Goal: Task Accomplishment & Management: Use online tool/utility

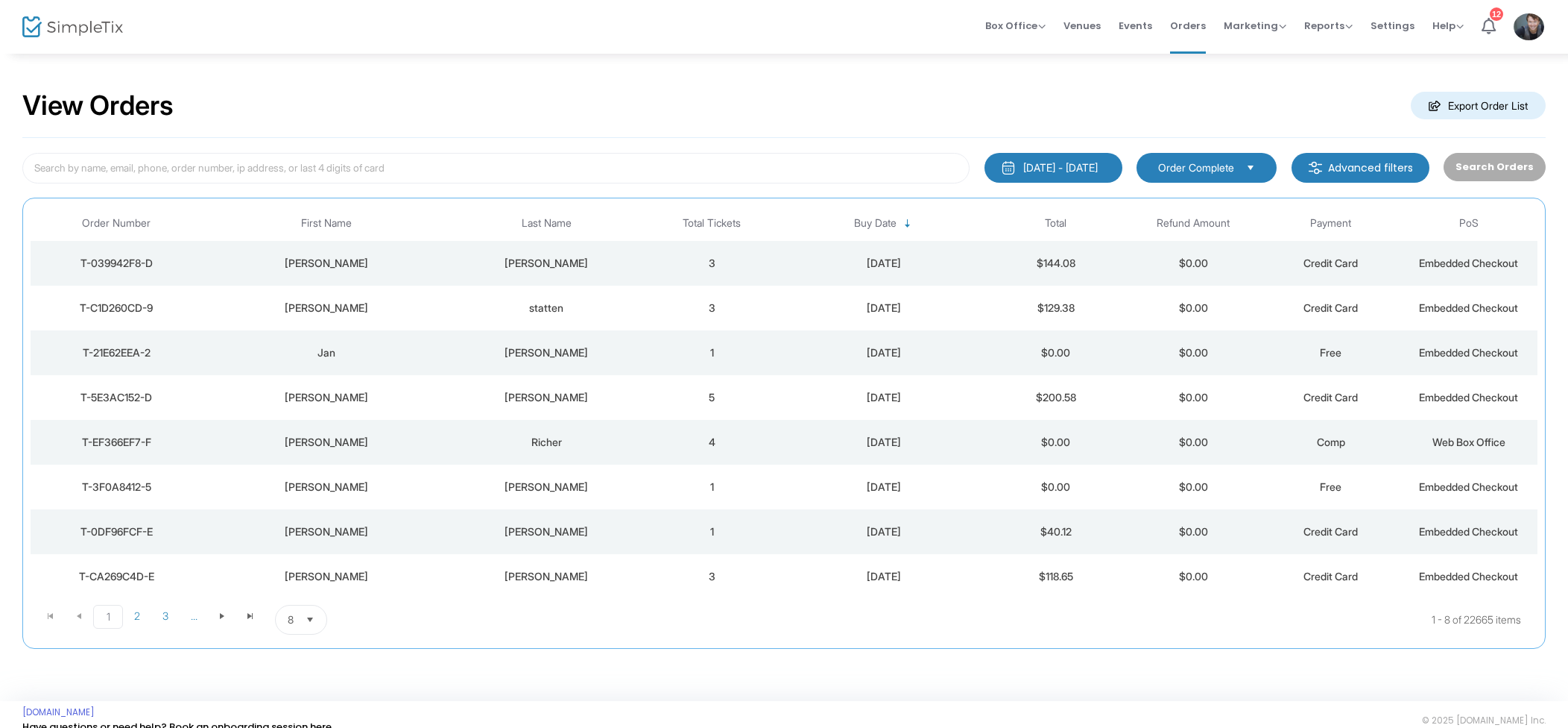
click at [518, 151] on div "2000-01-01 - 2025-09-17 Last 30 Days Today Yesterday This week This Month Last …" at bounding box center [784, 394] width 1523 height 511
click at [510, 160] on input at bounding box center [496, 168] width 947 height 30
click at [813, 258] on div "[DATE]" at bounding box center [883, 263] width 199 height 15
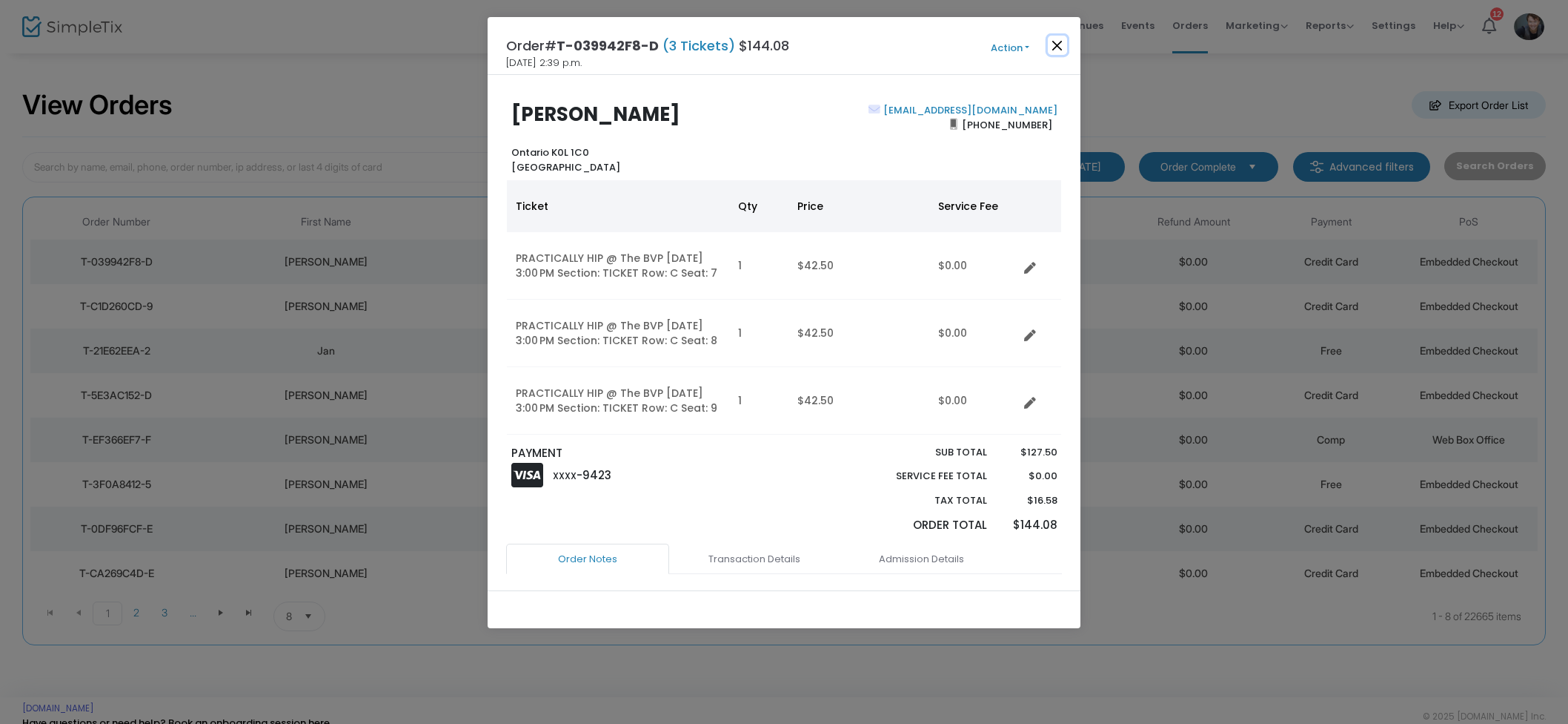
click at [1061, 41] on button "Close" at bounding box center [1058, 45] width 19 height 19
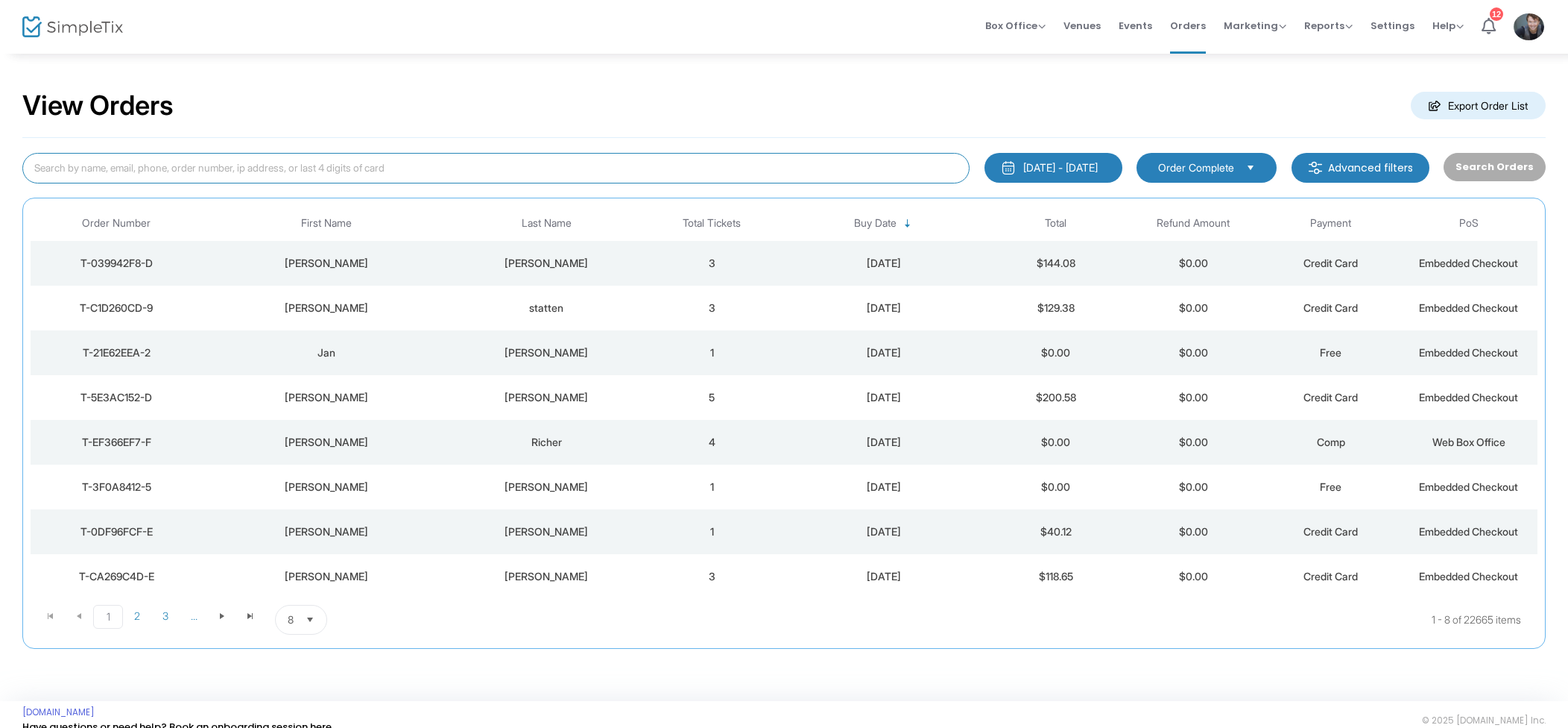
click at [231, 177] on input at bounding box center [496, 168] width 947 height 30
type input "[PERSON_NAME]"
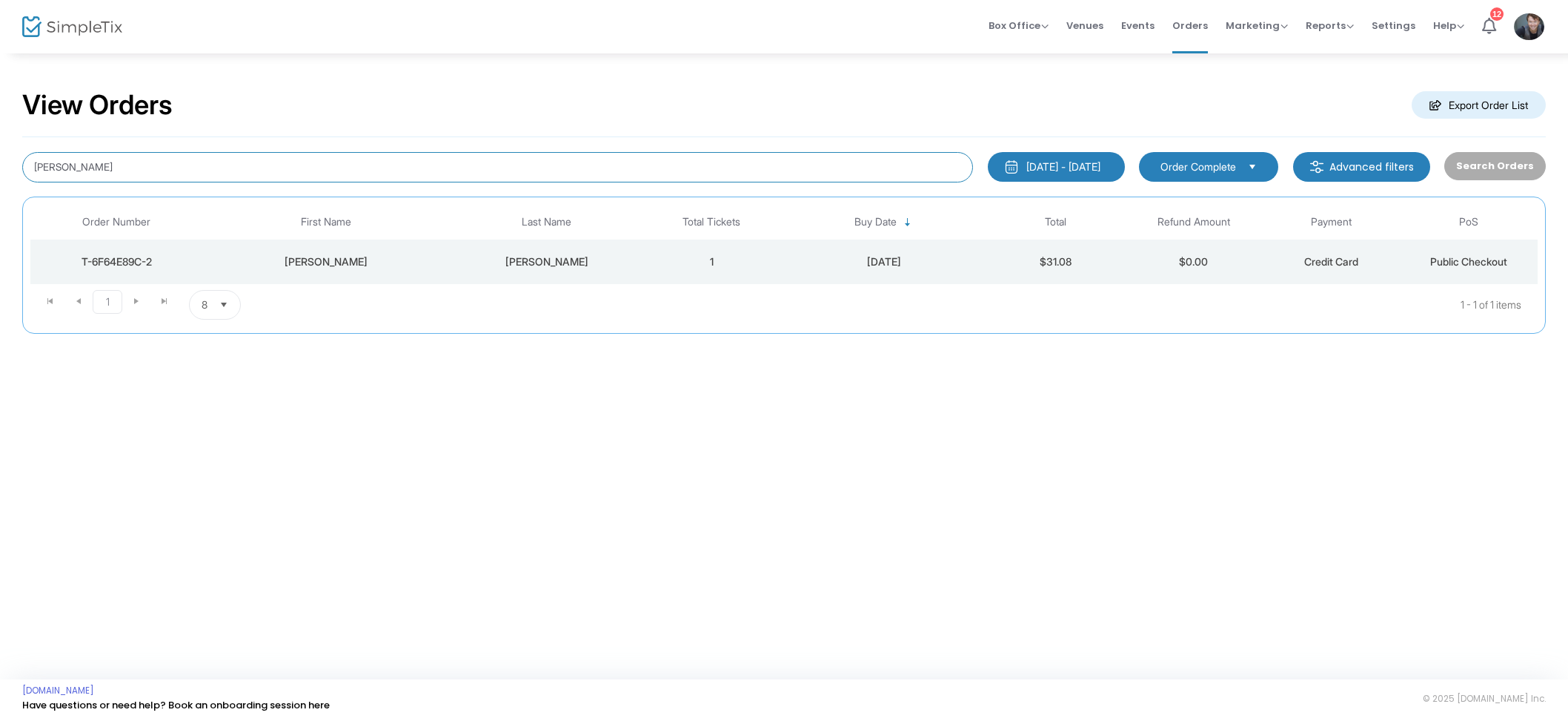
click at [157, 171] on input "Nancy garr" at bounding box center [498, 167] width 951 height 30
click at [156, 172] on input "Nancy garr" at bounding box center [498, 167] width 951 height 30
click at [154, 172] on input "Nancy garr" at bounding box center [498, 167] width 951 height 30
click at [155, 172] on input "Nancy garr" at bounding box center [498, 167] width 951 height 30
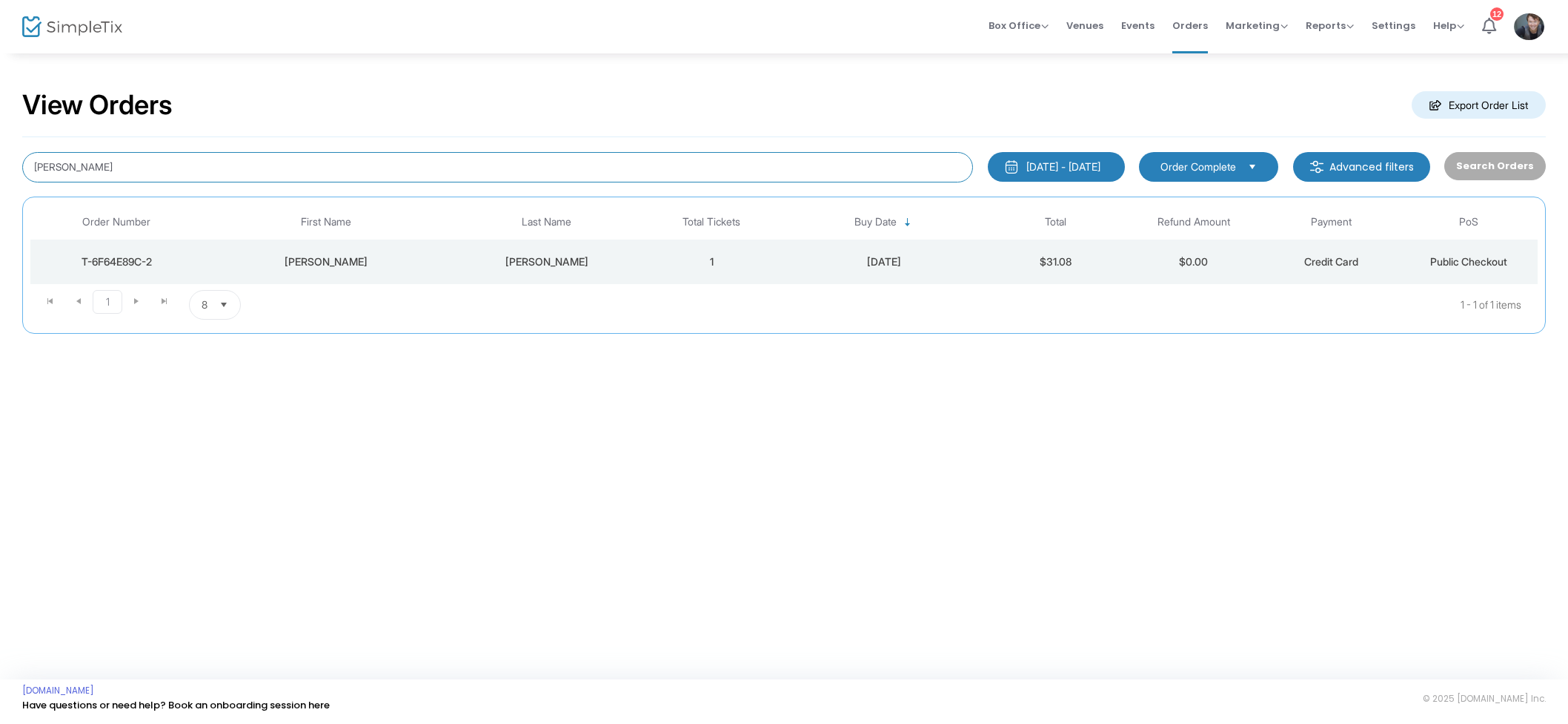
click at [154, 172] on input "Nancy garr" at bounding box center [498, 167] width 951 height 30
click at [162, 135] on div "View Orders Export Order List" at bounding box center [784, 105] width 1524 height 63
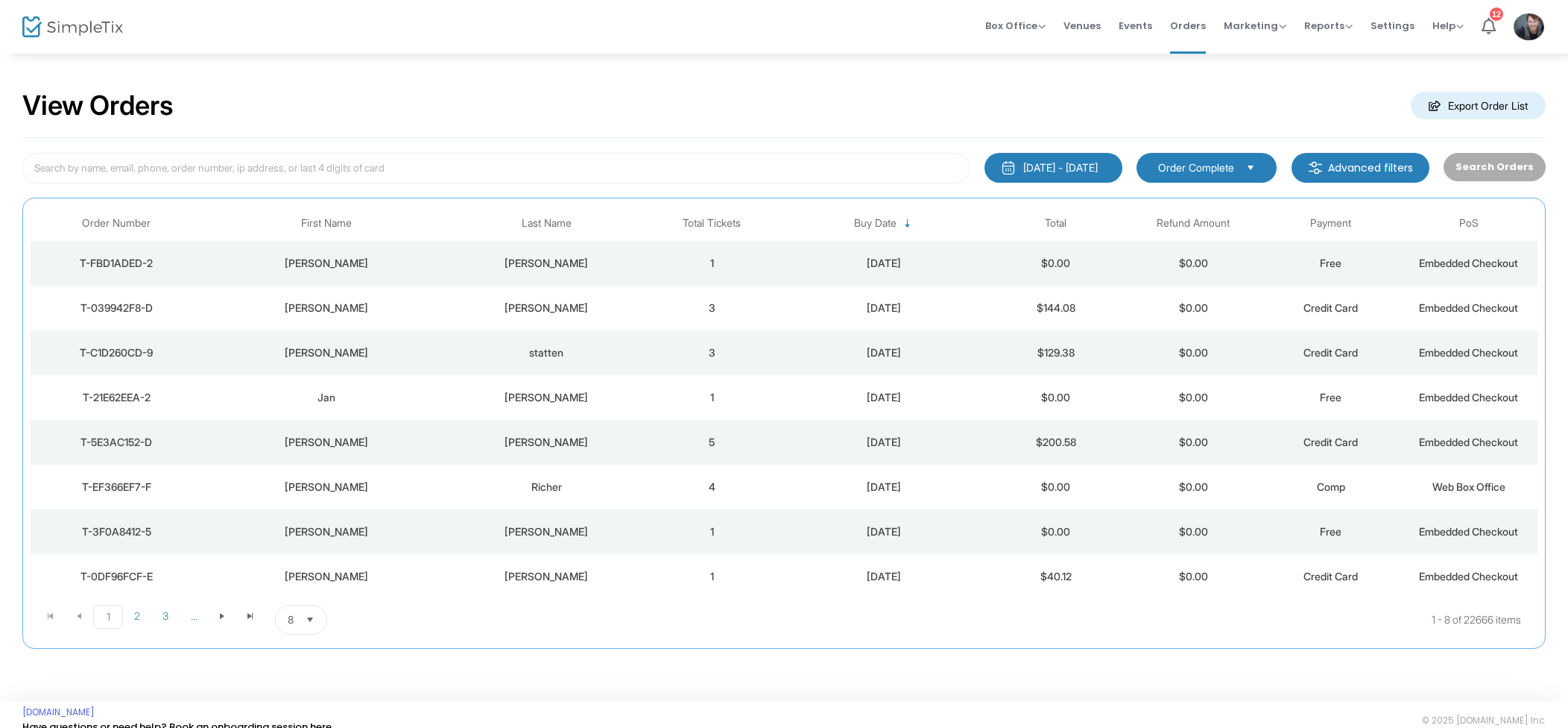
click at [1146, 22] on span "Events" at bounding box center [1136, 26] width 34 height 38
click at [1033, 24] on span "Box Office" at bounding box center [1016, 26] width 61 height 14
click at [1034, 40] on li "Sell Tickets" at bounding box center [1039, 50] width 107 height 29
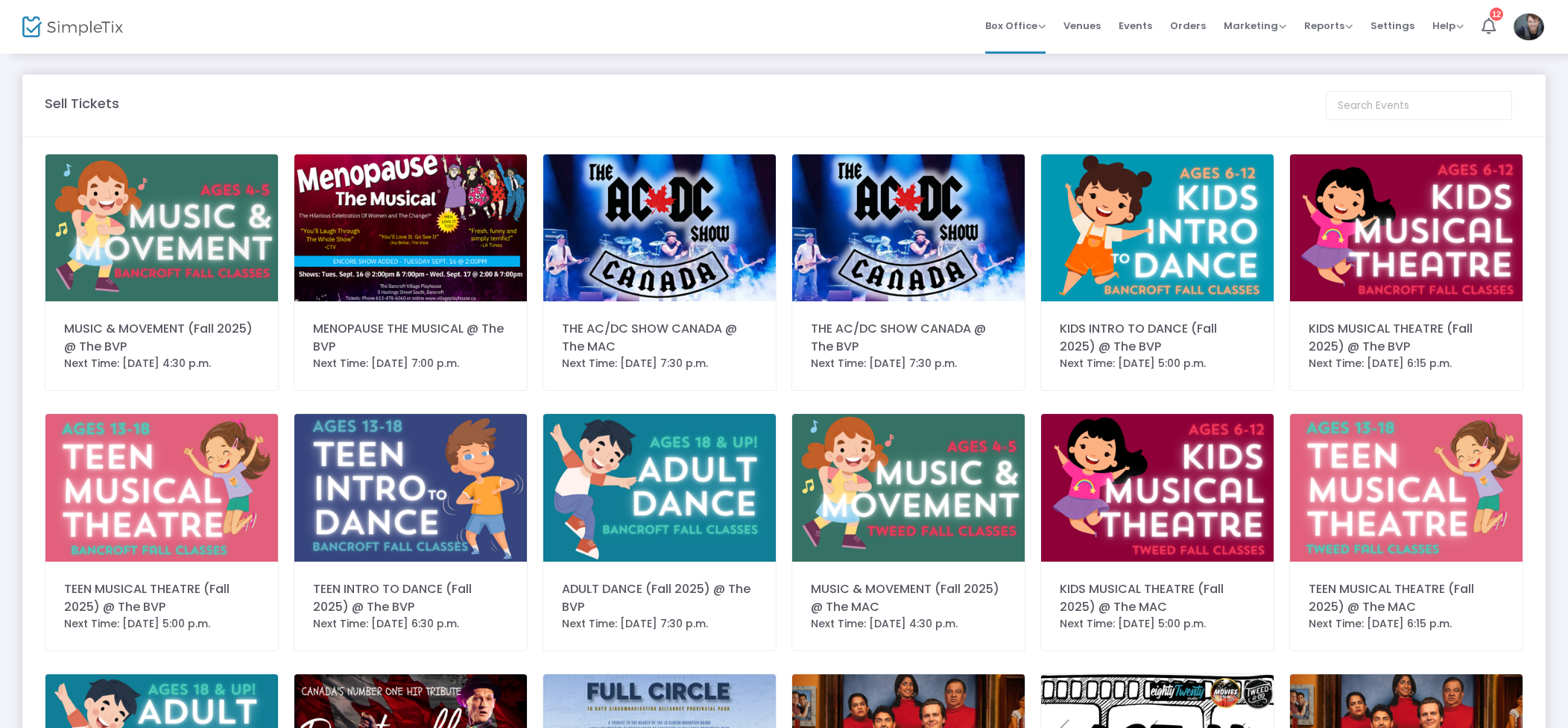
click at [460, 234] on img at bounding box center [410, 228] width 232 height 147
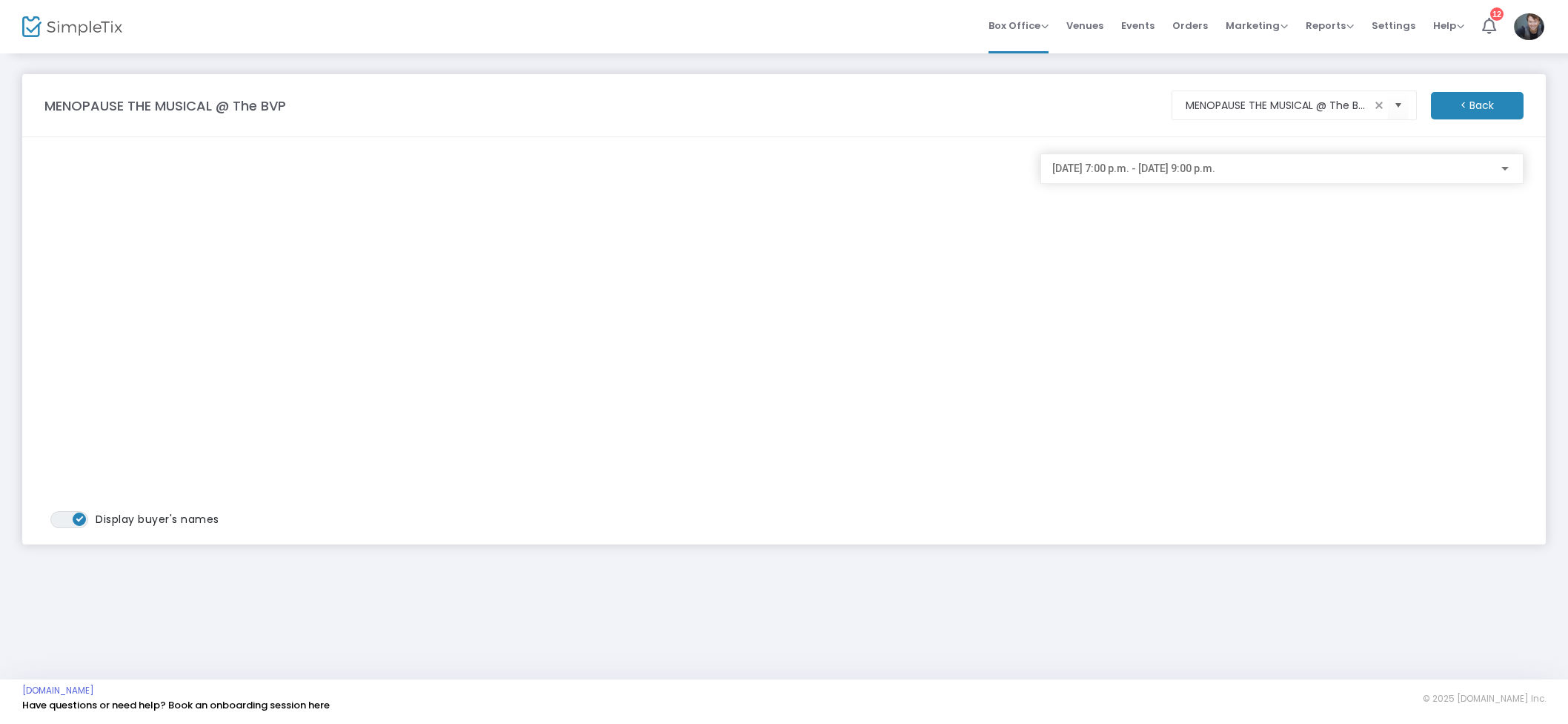
click at [1189, 163] on span "2025-09-17 @ 7:00 p.m. - 2025-09-17 @ 9:00 p.m." at bounding box center [1133, 168] width 163 height 12
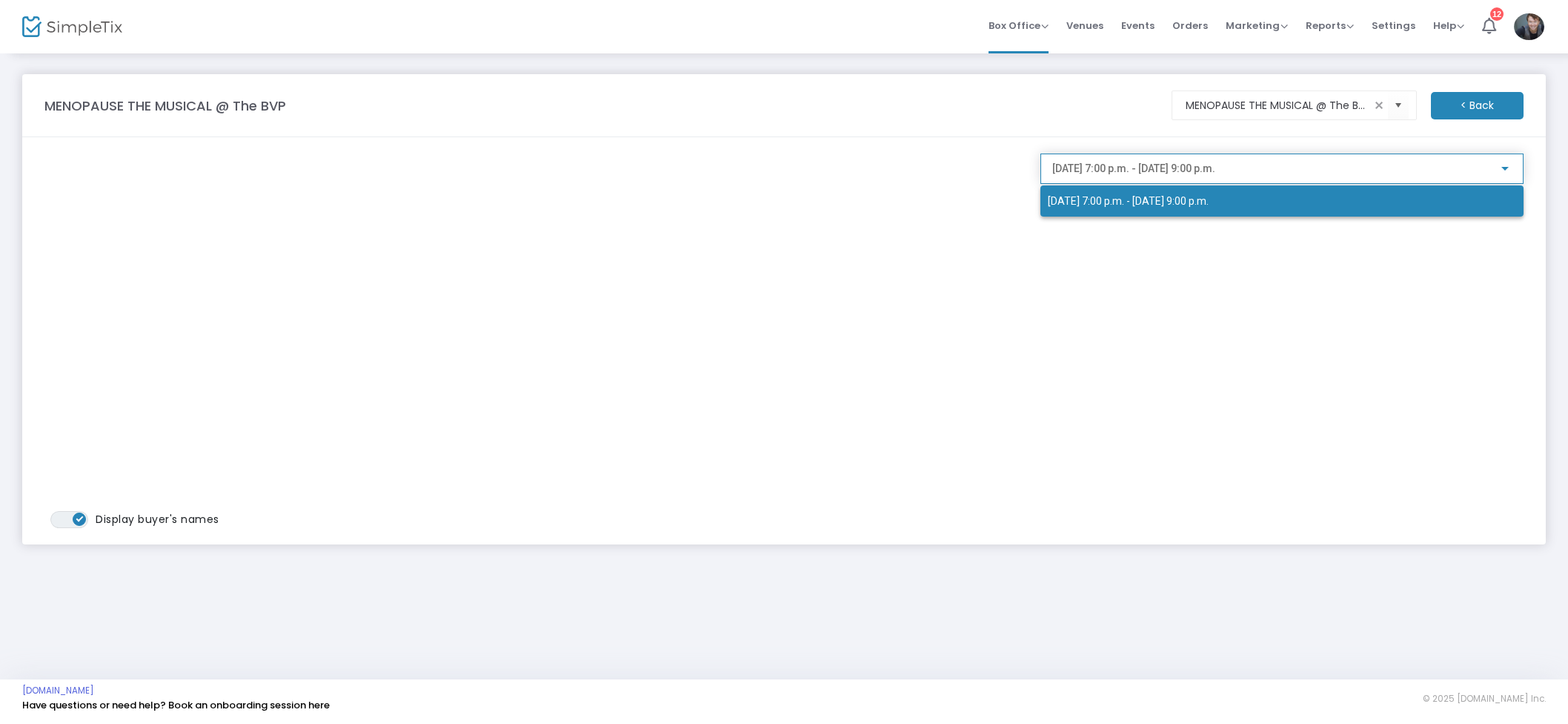
click at [1186, 168] on div "2025-09-17 @ 7:00 p.m. - 2025-09-17 @ 9:00 p.m." at bounding box center [1270, 189] width 459 height 53
click at [809, 194] on div at bounding box center [784, 362] width 1568 height 724
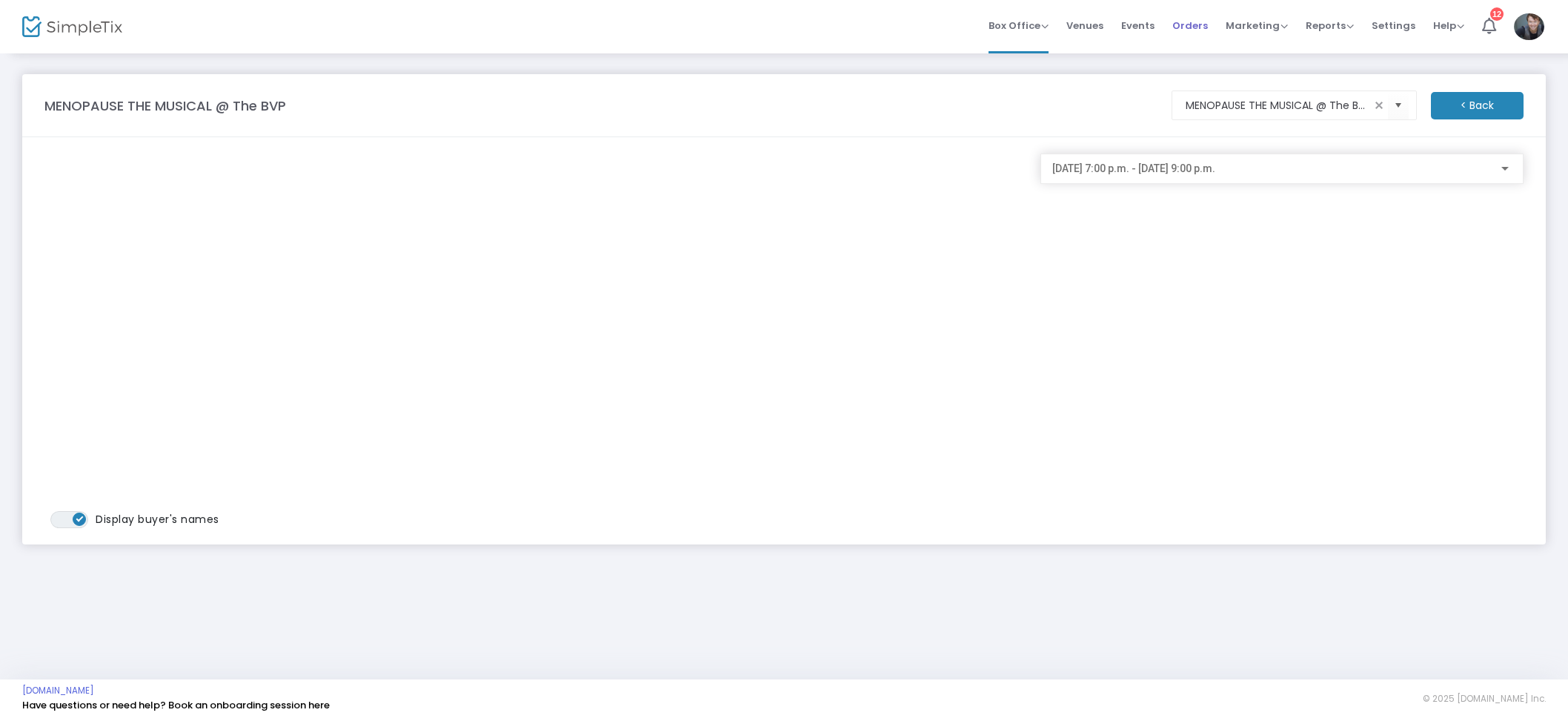
click at [1197, 17] on span "Orders" at bounding box center [1190, 25] width 36 height 38
